Goal: Navigation & Orientation: Find specific page/section

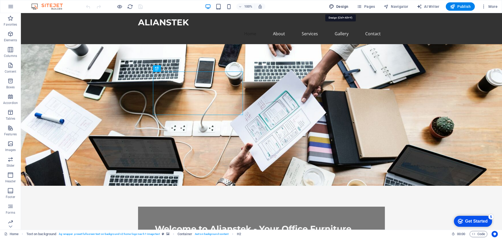
click at [341, 5] on span "Design" at bounding box center [339, 6] width 20 height 5
select select "px"
select select "200"
select select "px"
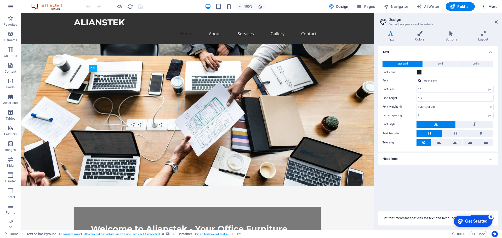
click at [485, 4] on icon "button" at bounding box center [483, 6] width 5 height 5
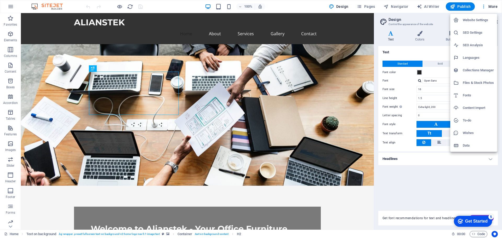
click at [466, 21] on h6 "Website Settings" at bounding box center [478, 20] width 31 height 6
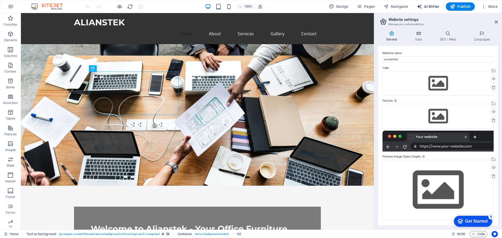
click at [432, 6] on span "AI Writer" at bounding box center [428, 6] width 23 height 5
select select "English"
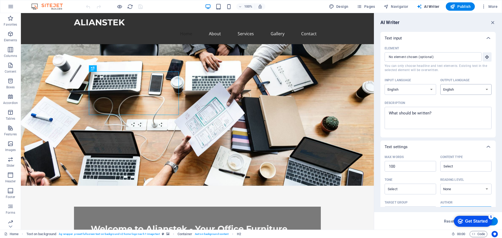
click at [459, 89] on select "Albanian Arabic Armenian Awadhi Azerbaijani Bashkir Basque Belarusian Bengali B…" at bounding box center [466, 89] width 52 height 11
click at [420, 87] on select "Albanian Arabic Armenian Awadhi Azerbaijani Bashkir Basque Belarusian Bengali B…" at bounding box center [411, 89] width 52 height 11
click at [419, 55] on input "Element ​ You can only choose headline and text elements. Existing text in the …" at bounding box center [431, 56] width 93 height 9
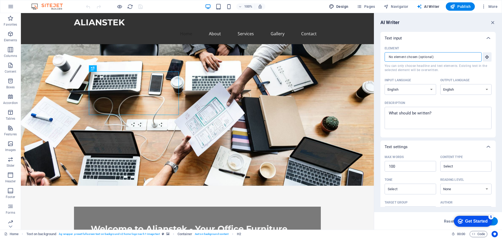
click at [345, 7] on span "Design" at bounding box center [339, 6] width 20 height 5
select select "px"
select select "200"
select select "px"
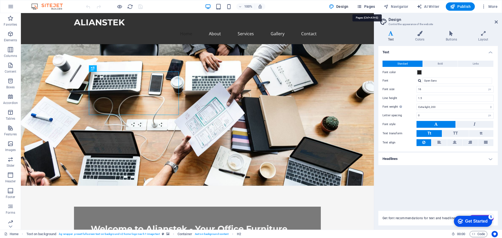
click at [370, 6] on span "Pages" at bounding box center [366, 6] width 18 height 5
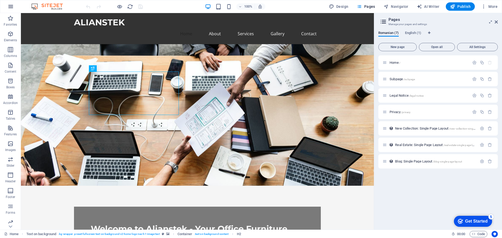
click at [12, 4] on icon "button" at bounding box center [11, 6] width 6 height 6
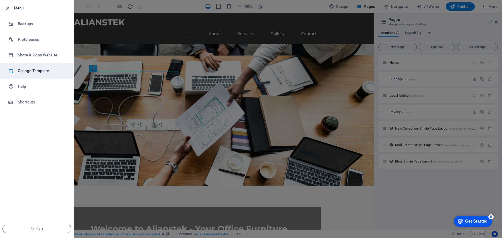
click at [41, 69] on h6 "Change Template" at bounding box center [42, 71] width 48 height 6
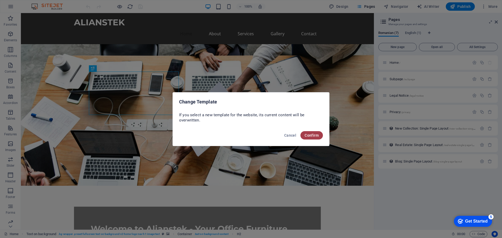
click at [312, 137] on span "Confirm" at bounding box center [312, 135] width 14 height 4
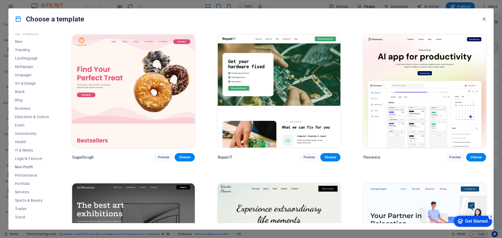
scroll to position [20, 0]
click at [25, 177] on span "Portfolio" at bounding box center [32, 177] width 34 height 4
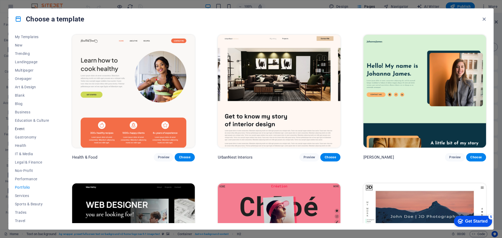
scroll to position [0, 0]
click at [26, 64] on span "Trending" at bounding box center [32, 63] width 34 height 4
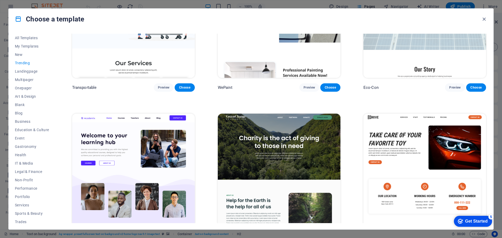
scroll to position [156, 0]
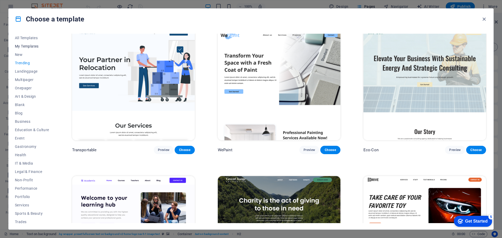
click at [28, 45] on span "My Templates" at bounding box center [32, 46] width 34 height 4
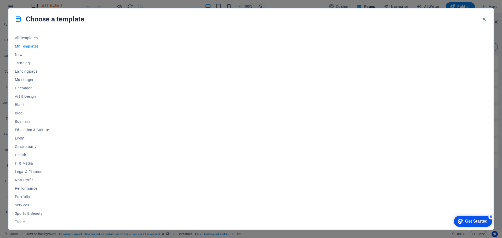
scroll to position [0, 0]
click at [21, 55] on span "New" at bounding box center [32, 55] width 34 height 4
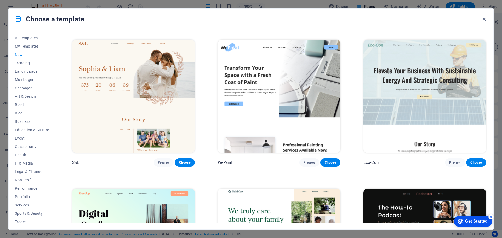
scroll to position [305, 0]
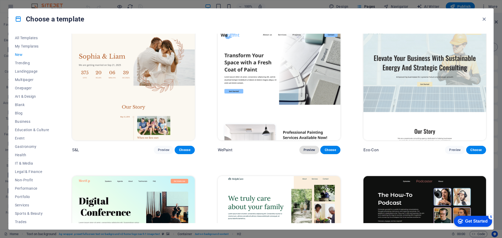
click at [307, 148] on span "Preview" at bounding box center [310, 150] width 12 height 4
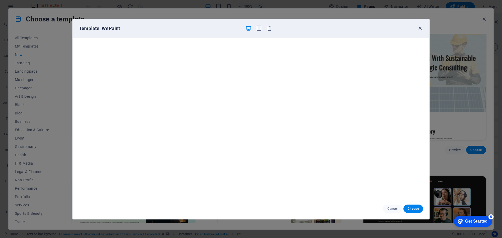
click at [422, 28] on icon "button" at bounding box center [420, 28] width 6 height 6
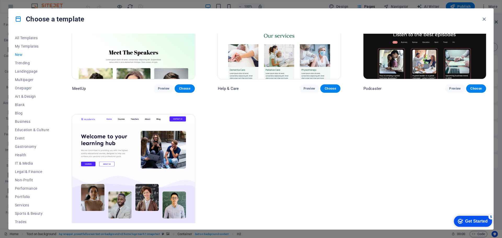
scroll to position [531, 0]
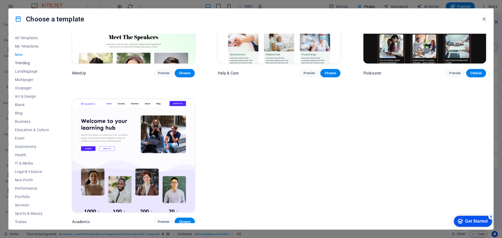
click at [19, 60] on button "Trending" at bounding box center [32, 63] width 34 height 8
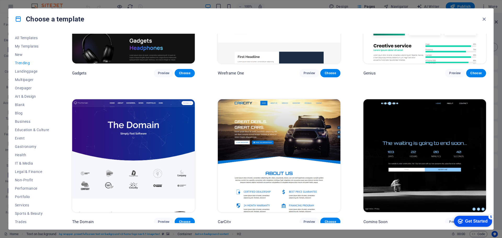
scroll to position [234, 0]
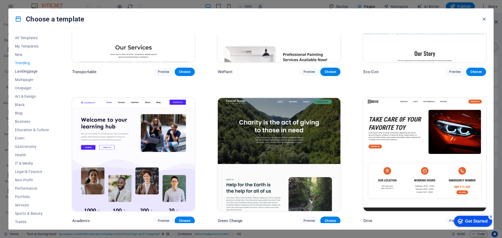
click at [29, 68] on button "Landingpage" at bounding box center [32, 71] width 34 height 8
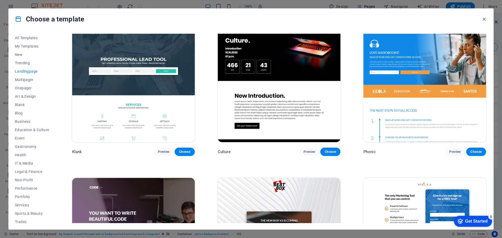
scroll to position [0, 0]
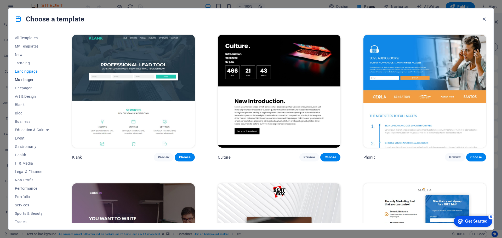
click at [25, 79] on span "Multipager" at bounding box center [32, 80] width 34 height 4
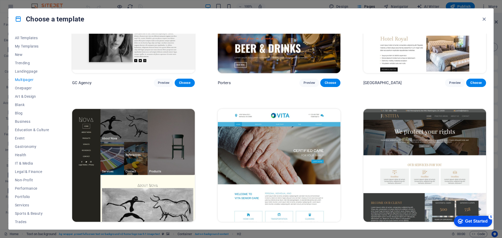
scroll to position [2790, 0]
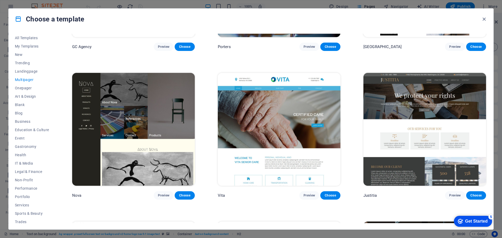
click at [145, 112] on img at bounding box center [133, 129] width 123 height 113
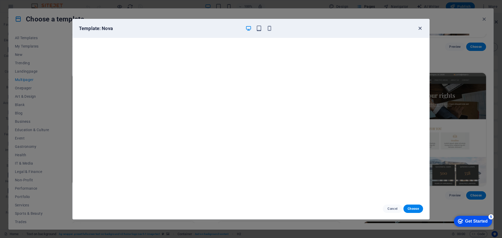
click at [420, 29] on icon "button" at bounding box center [420, 28] width 6 height 6
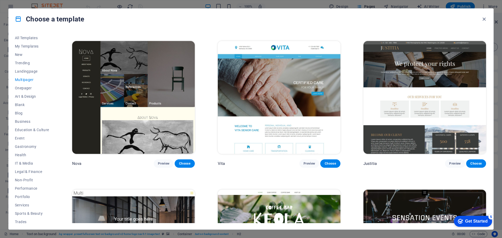
scroll to position [2834, 0]
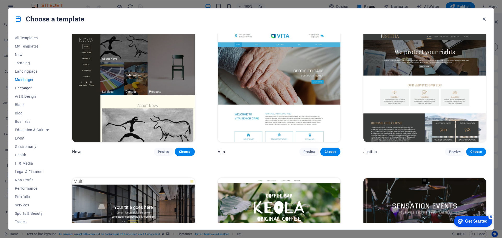
click at [26, 85] on button "Onepager" at bounding box center [32, 88] width 34 height 8
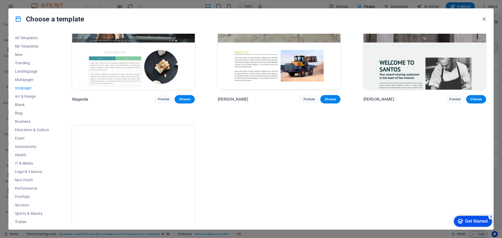
scroll to position [3348, 0]
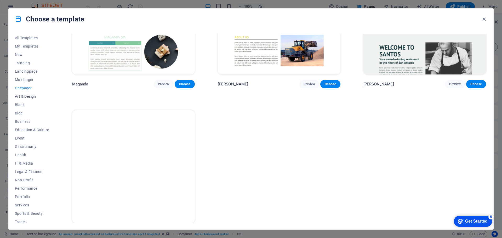
click at [32, 96] on span "Art & Design" at bounding box center [32, 96] width 34 height 4
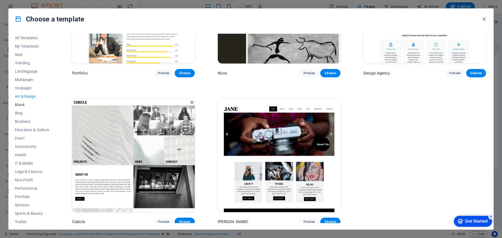
click at [22, 103] on span "Blank" at bounding box center [32, 105] width 34 height 4
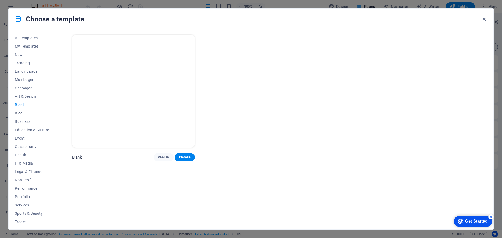
click at [18, 112] on span "Blog" at bounding box center [32, 113] width 34 height 4
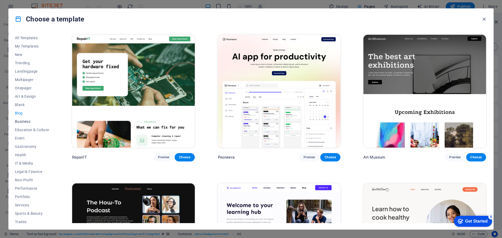
click at [26, 124] on button "Business" at bounding box center [32, 121] width 34 height 8
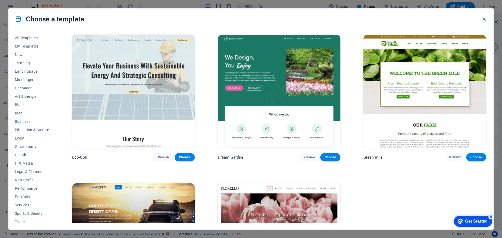
click at [23, 113] on span "Blog" at bounding box center [32, 113] width 34 height 4
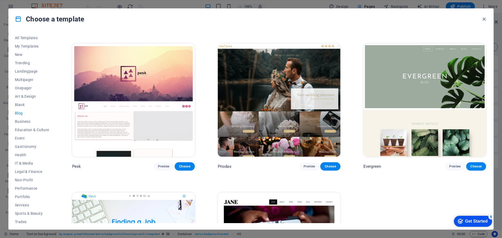
scroll to position [976, 0]
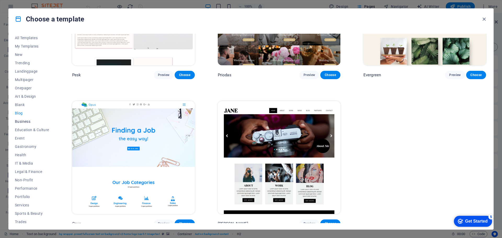
click at [22, 118] on button "Business" at bounding box center [32, 121] width 34 height 8
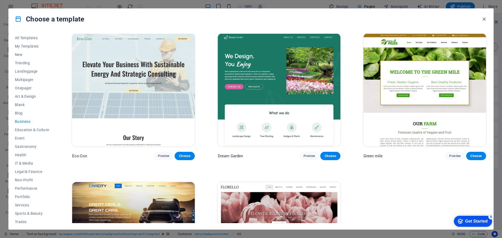
scroll to position [0, 0]
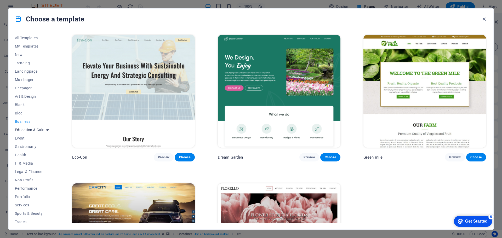
click at [36, 131] on span "Education & Culture" at bounding box center [32, 130] width 34 height 4
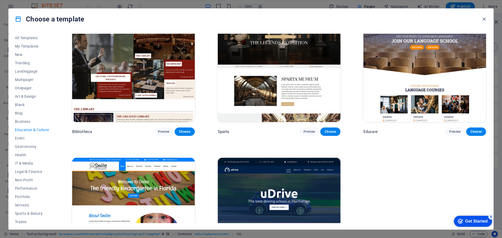
scroll to position [234, 0]
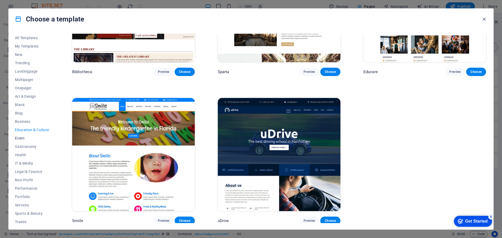
click at [21, 138] on span "Event" at bounding box center [32, 138] width 34 height 4
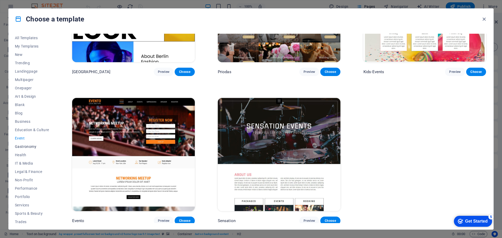
click at [35, 145] on span "Gastronomy" at bounding box center [32, 147] width 34 height 4
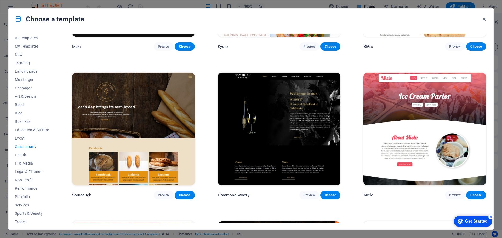
scroll to position [234, 0]
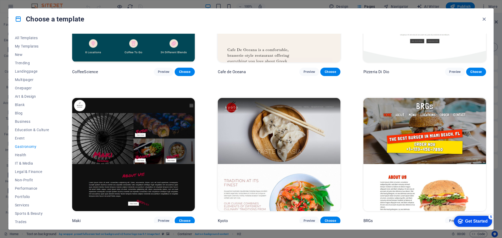
click at [25, 146] on span "Gastronomy" at bounding box center [32, 147] width 34 height 4
click at [22, 154] on span "Health" at bounding box center [32, 155] width 34 height 4
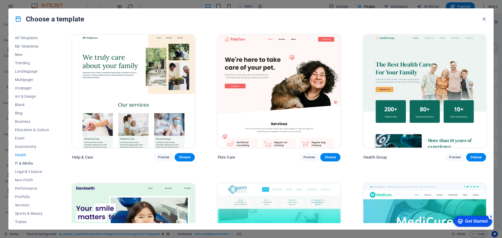
click at [19, 161] on span "IT & Media" at bounding box center [32, 163] width 34 height 4
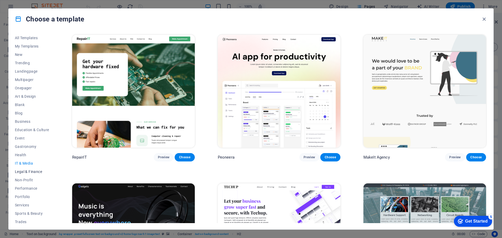
click at [31, 173] on span "Legal & Finance" at bounding box center [32, 172] width 34 height 4
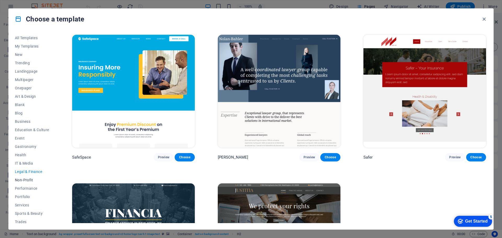
click at [21, 180] on span "Non-Profit" at bounding box center [32, 180] width 34 height 4
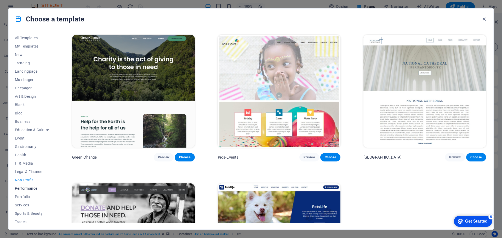
click at [30, 191] on button "Performance" at bounding box center [32, 188] width 34 height 8
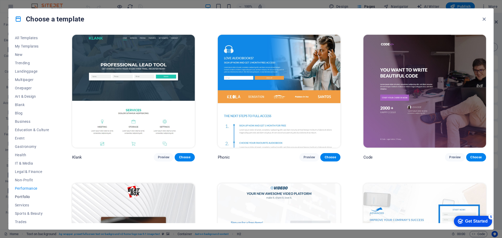
click at [21, 198] on span "Portfolio" at bounding box center [32, 197] width 34 height 4
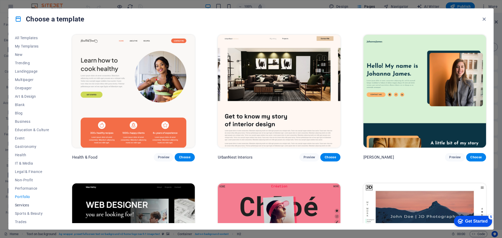
click at [27, 203] on span "Services" at bounding box center [32, 205] width 34 height 4
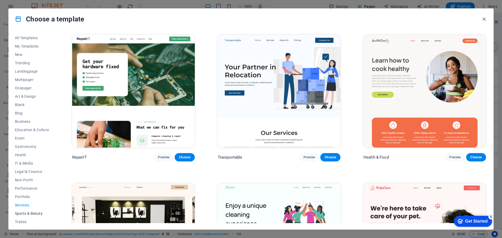
click at [24, 210] on button "Sports & Beauty" at bounding box center [32, 213] width 34 height 8
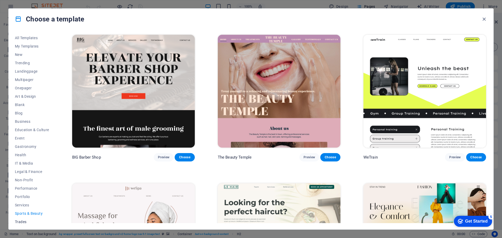
click at [24, 223] on span "Trades" at bounding box center [32, 222] width 34 height 4
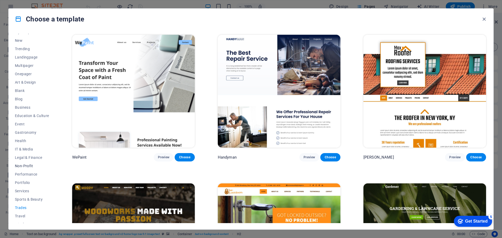
scroll to position [20, 0]
click at [467, 223] on div "Get Started" at bounding box center [476, 221] width 22 height 5
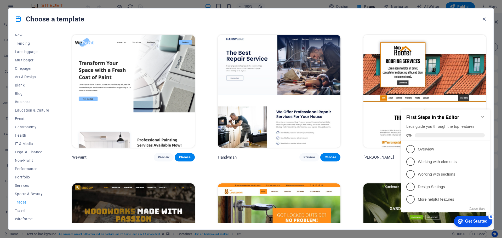
click at [484, 115] on icon "Minimize checklist" at bounding box center [483, 117] width 4 height 4
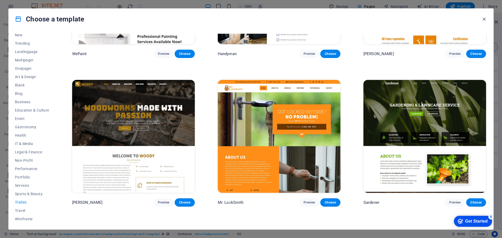
scroll to position [0, 0]
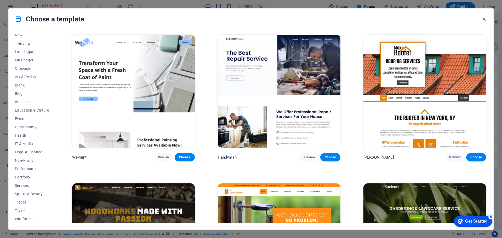
click at [23, 210] on span "Travel" at bounding box center [32, 211] width 34 height 4
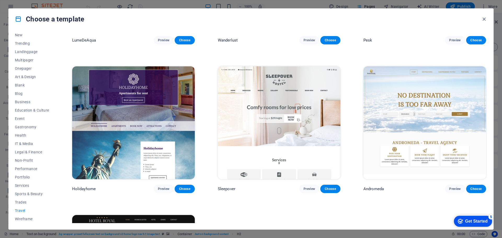
scroll to position [174, 0]
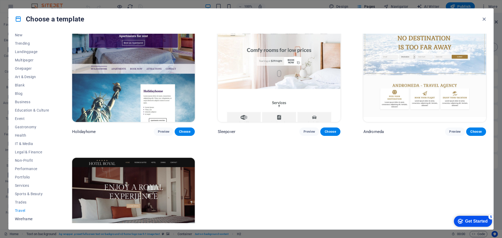
click at [28, 217] on span "Wireframe" at bounding box center [32, 219] width 34 height 4
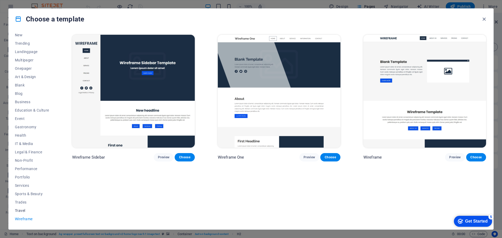
click at [22, 211] on span "Travel" at bounding box center [32, 211] width 34 height 4
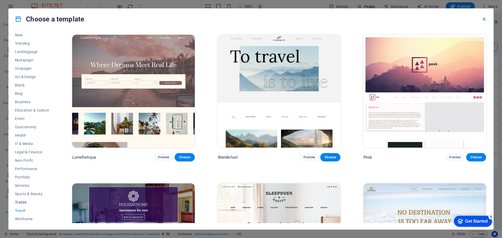
click at [22, 200] on span "Trades" at bounding box center [32, 202] width 34 height 4
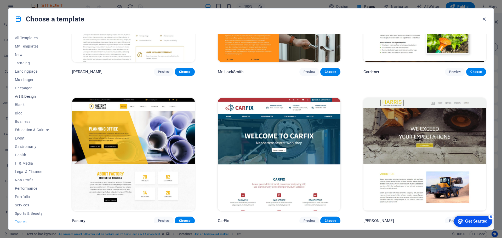
click at [30, 96] on span "Art & Design" at bounding box center [32, 96] width 34 height 4
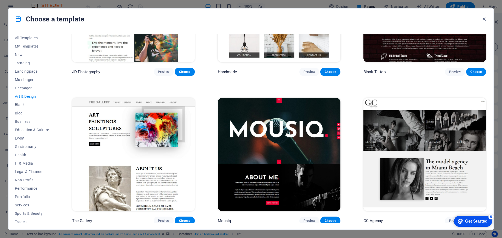
click at [22, 102] on button "Blank" at bounding box center [32, 105] width 34 height 8
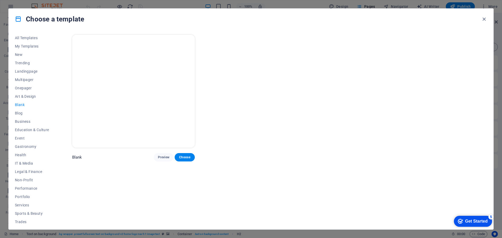
scroll to position [0, 0]
click at [31, 93] on button "Art & Design" at bounding box center [32, 96] width 34 height 8
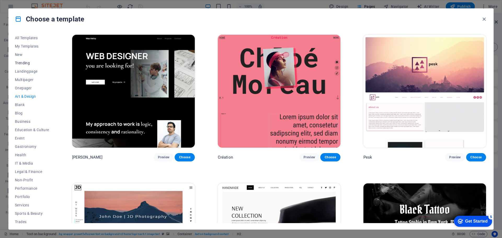
click at [26, 61] on span "Trending" at bounding box center [32, 63] width 34 height 4
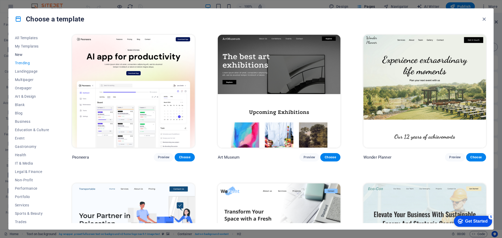
click at [18, 55] on span "New" at bounding box center [32, 55] width 34 height 4
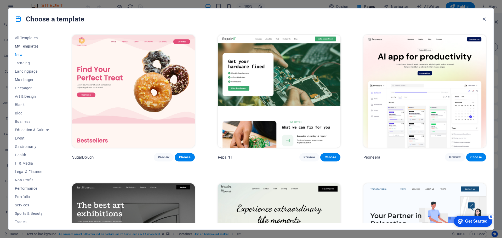
click at [22, 43] on button "My Templates" at bounding box center [32, 46] width 34 height 8
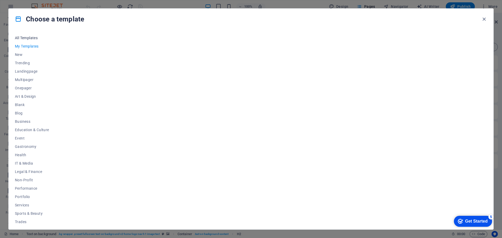
click at [27, 38] on span "All Templates" at bounding box center [32, 38] width 34 height 4
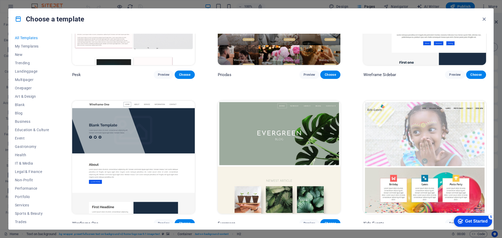
scroll to position [2571, 0]
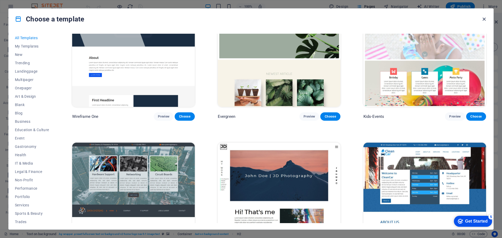
click at [483, 16] on icon "button" at bounding box center [484, 19] width 6 height 6
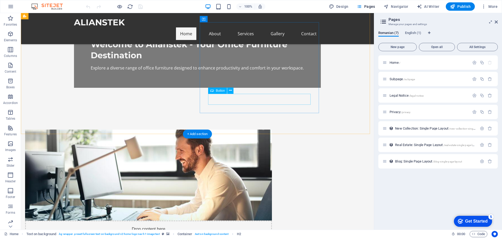
scroll to position [0, 0]
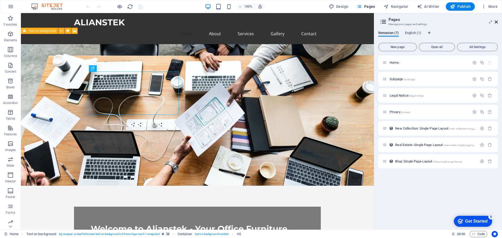
click at [496, 21] on icon at bounding box center [496, 22] width 3 height 4
